Goal: Transaction & Acquisition: Purchase product/service

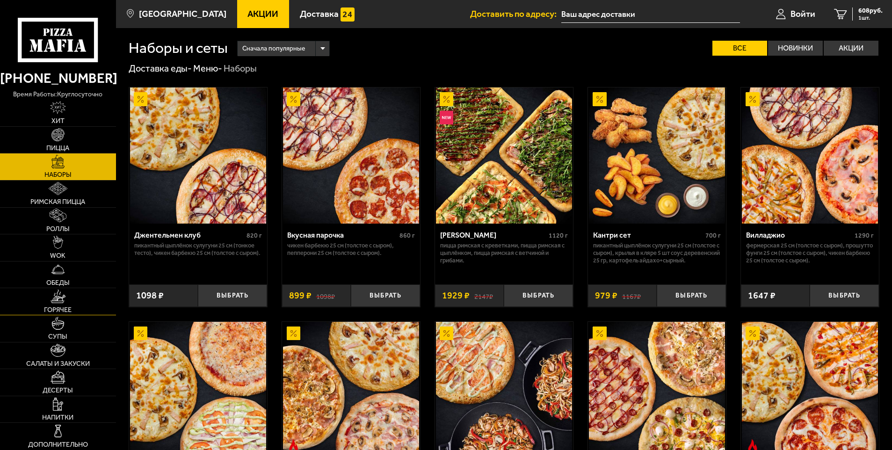
click at [58, 305] on link "Горячее" at bounding box center [58, 301] width 116 height 27
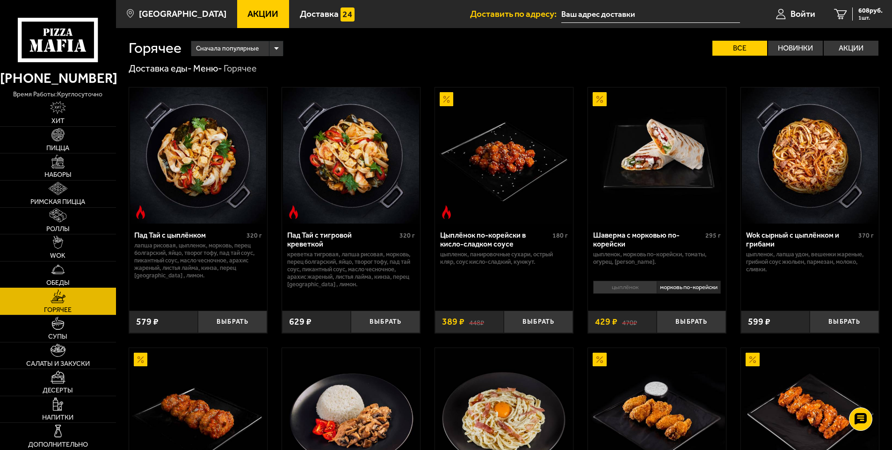
click at [57, 282] on span "Обеды" at bounding box center [57, 283] width 23 height 7
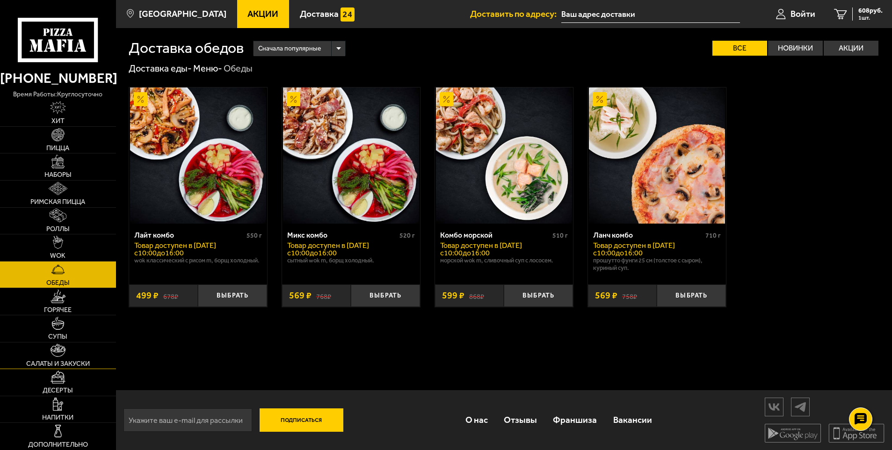
click at [61, 354] on img at bounding box center [58, 350] width 15 height 13
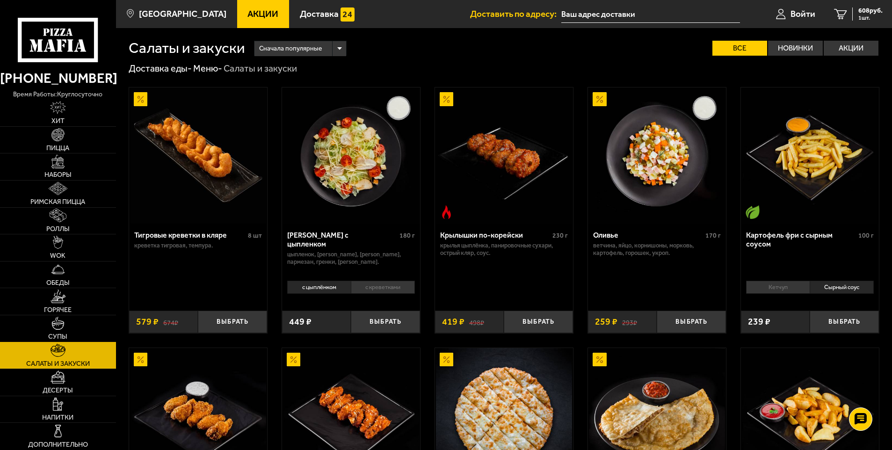
click at [61, 326] on img at bounding box center [57, 323] width 13 height 13
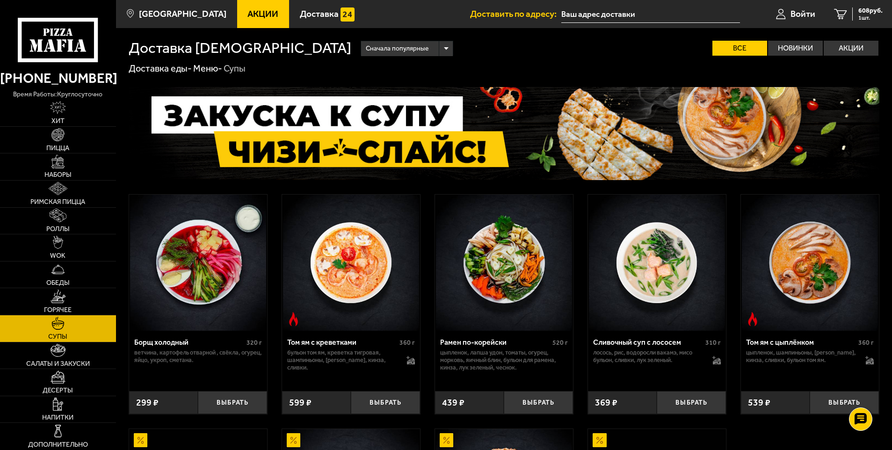
scroll to position [317, 0]
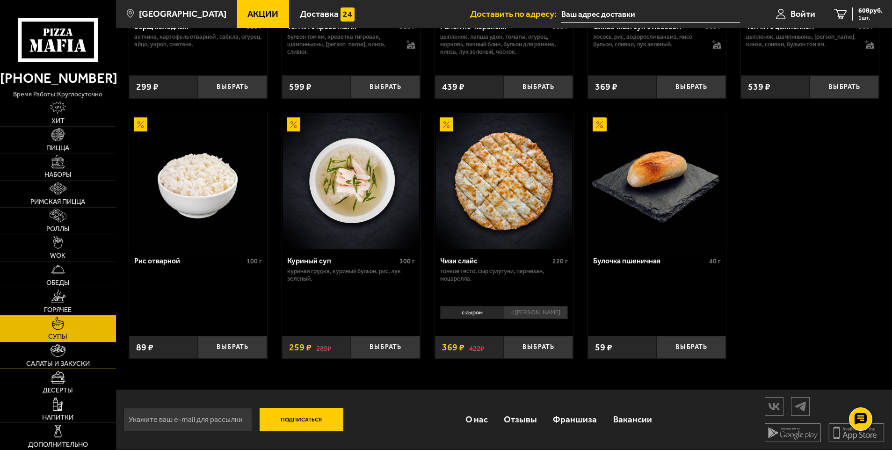
click at [72, 358] on link "Салаты и закуски" at bounding box center [58, 355] width 116 height 27
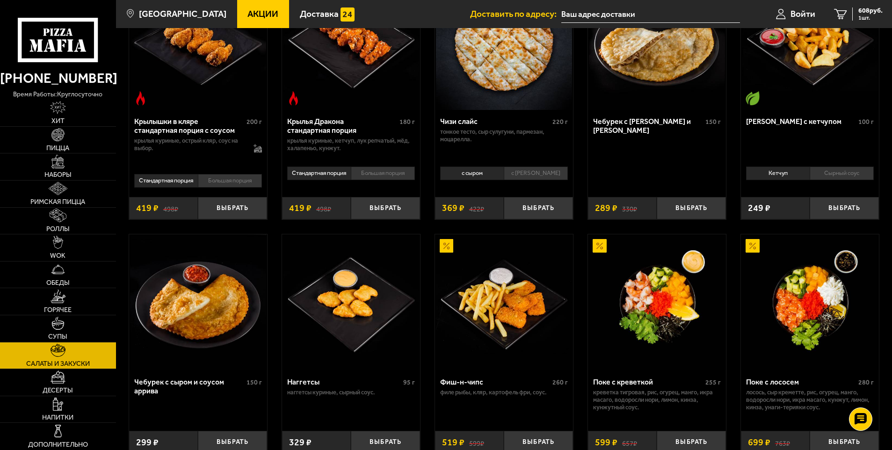
scroll to position [598, 0]
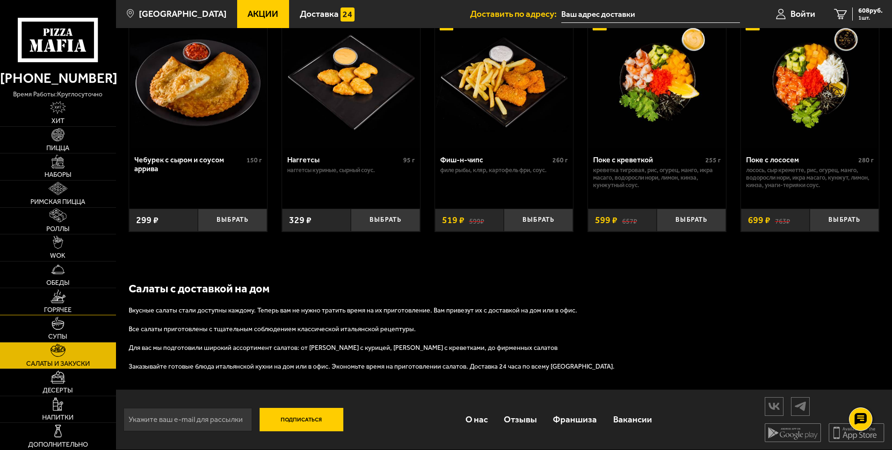
click at [65, 302] on img at bounding box center [58, 295] width 15 height 13
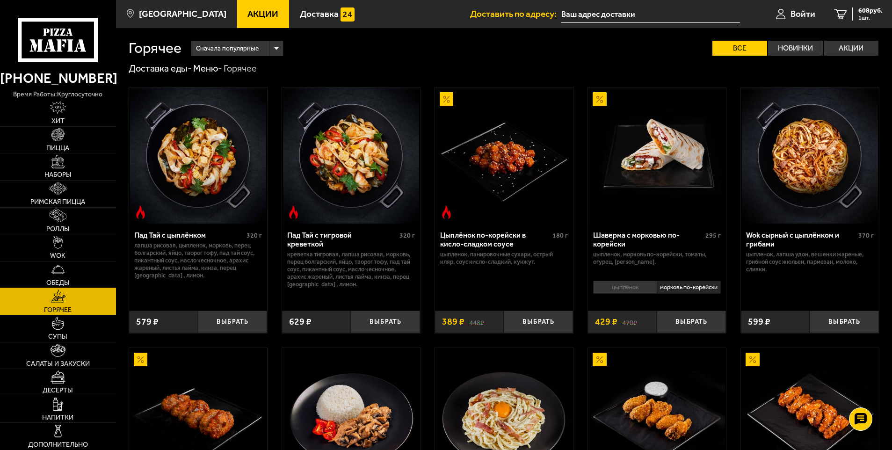
click at [51, 264] on link "Обеды" at bounding box center [58, 274] width 116 height 27
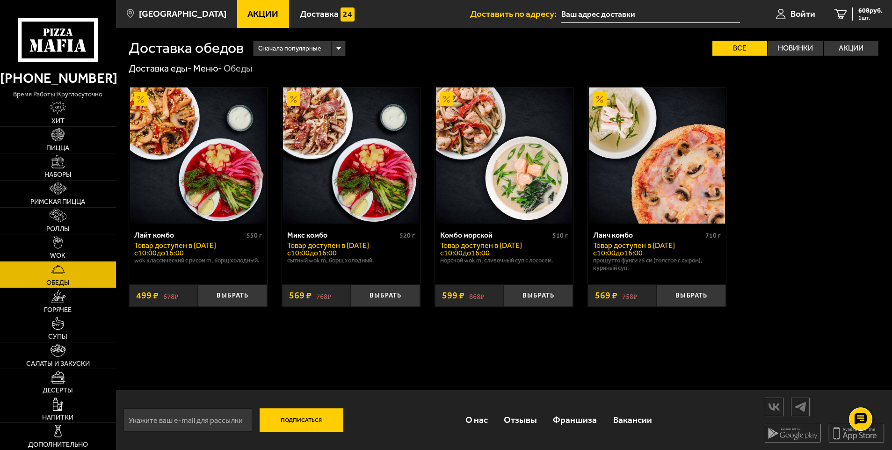
click at [64, 53] on icon at bounding box center [58, 40] width 80 height 44
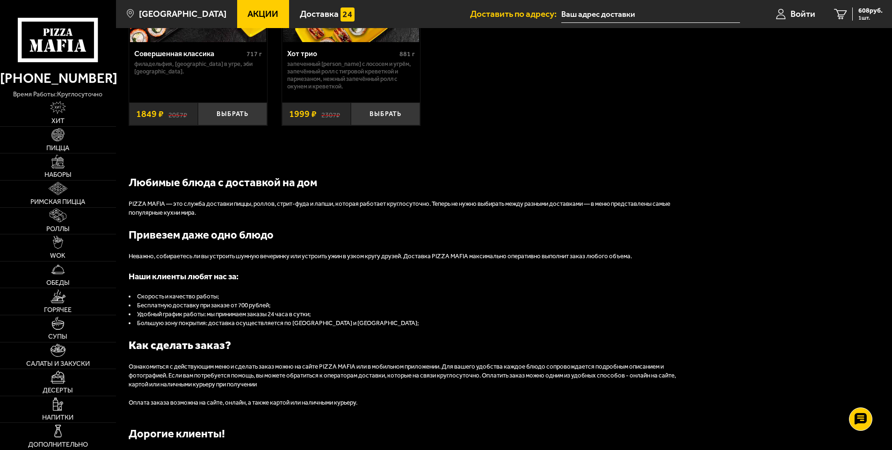
scroll to position [1033, 0]
